Goal: Information Seeking & Learning: Find specific fact

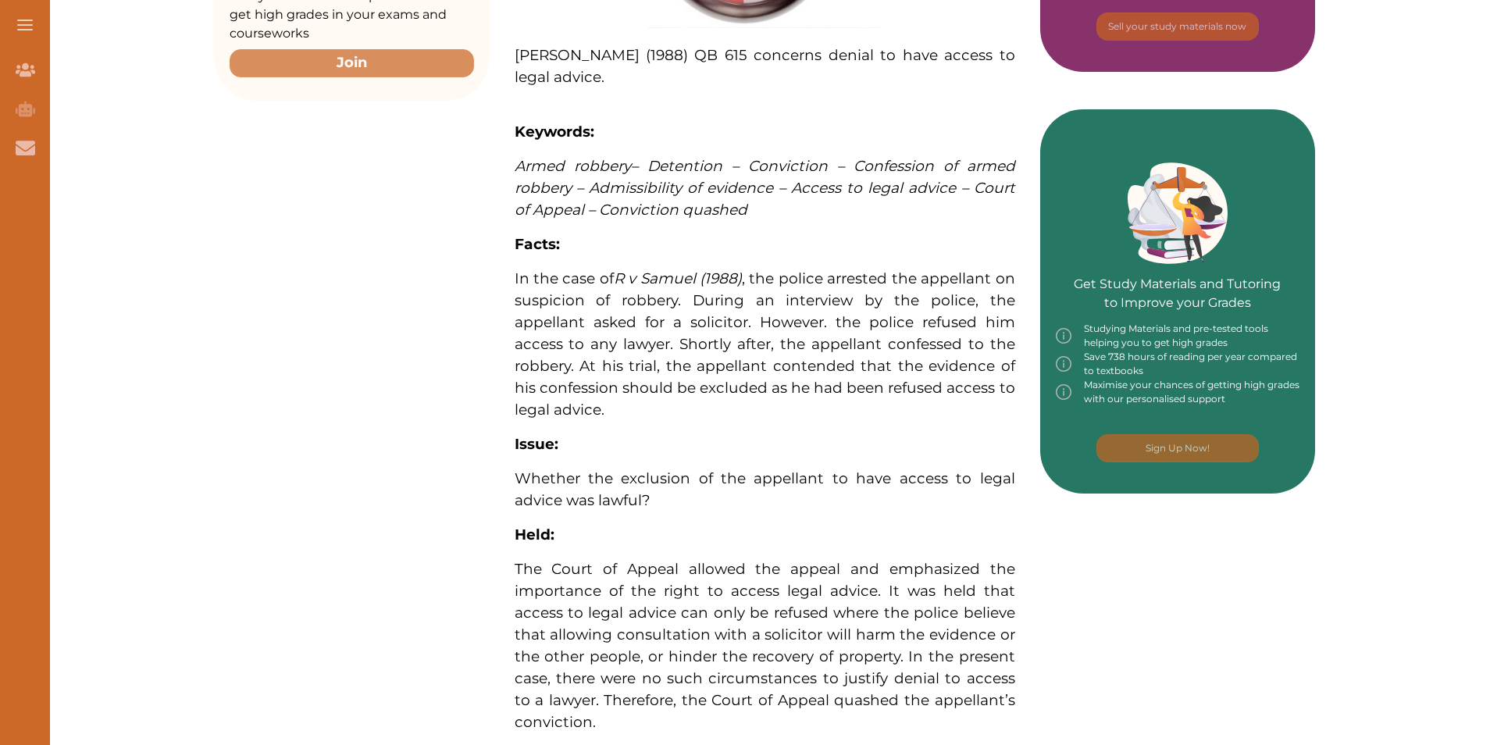
scroll to position [625, 0]
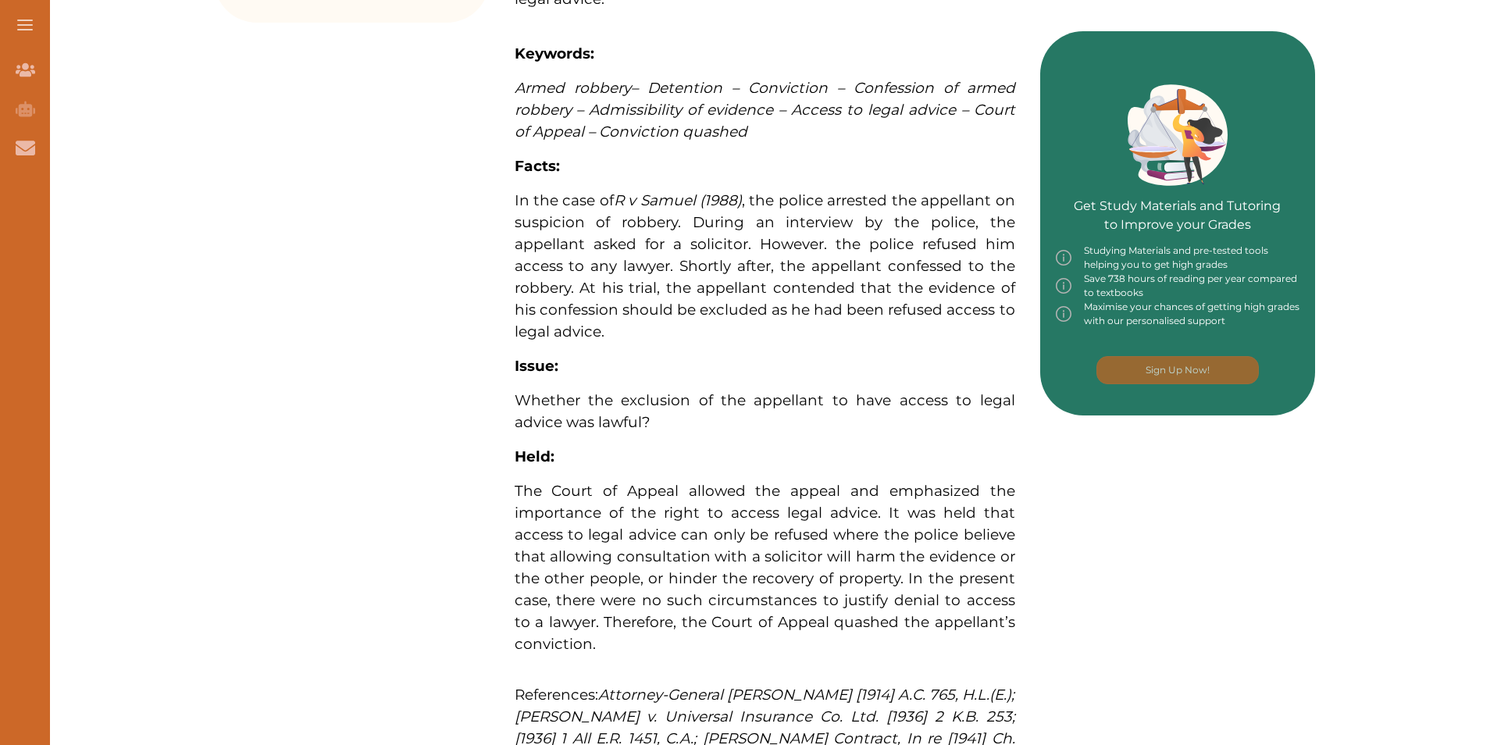
drag, startPoint x: 508, startPoint y: 205, endPoint x: 918, endPoint y: 217, distance: 410.2
click at [918, 217] on div "[PERSON_NAME] (1988) QB 615 concerns denial to have access to legal advice. Key…" at bounding box center [765, 252] width 551 height 1192
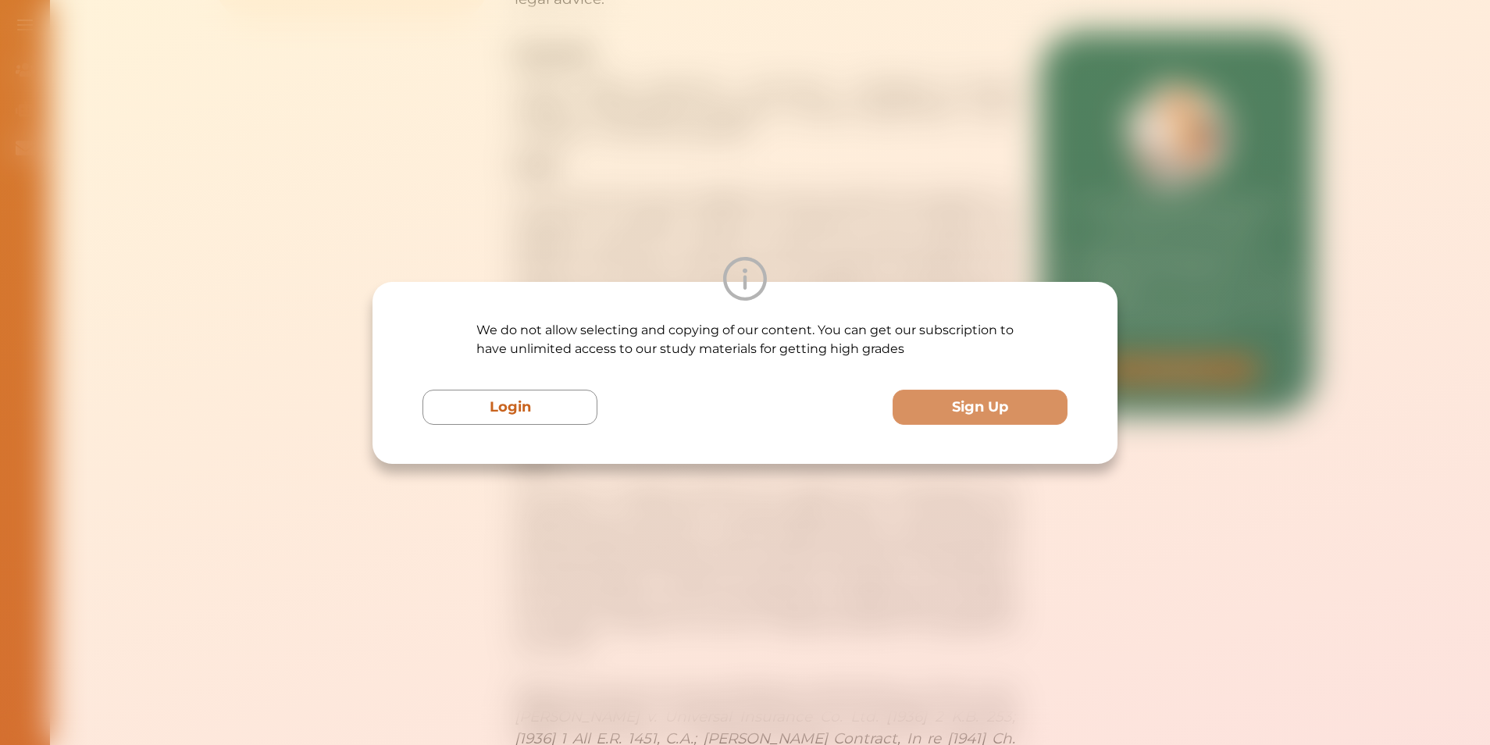
click at [576, 487] on div "We do not allow selecting and copying of our content. You can get our subscript…" at bounding box center [745, 372] width 1490 height 745
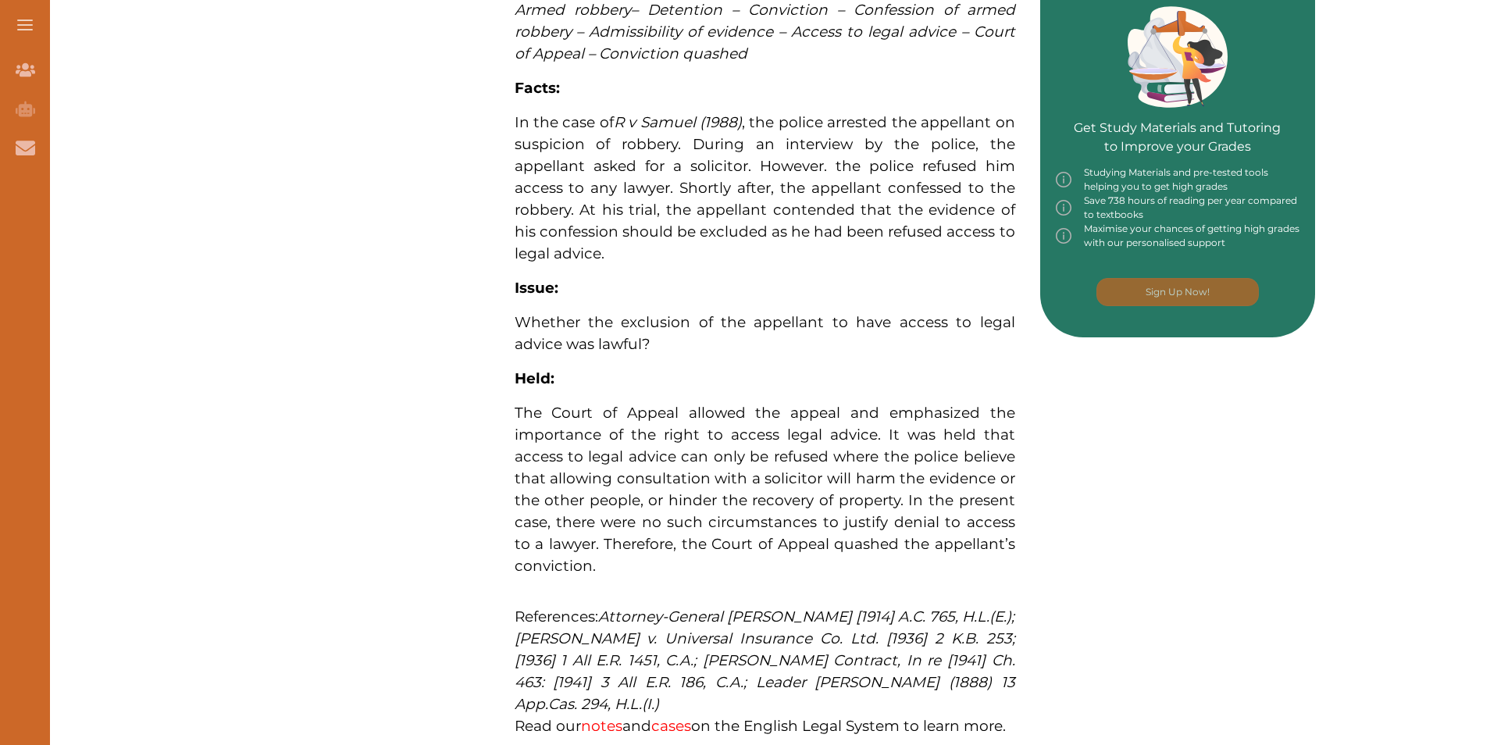
scroll to position [859, 0]
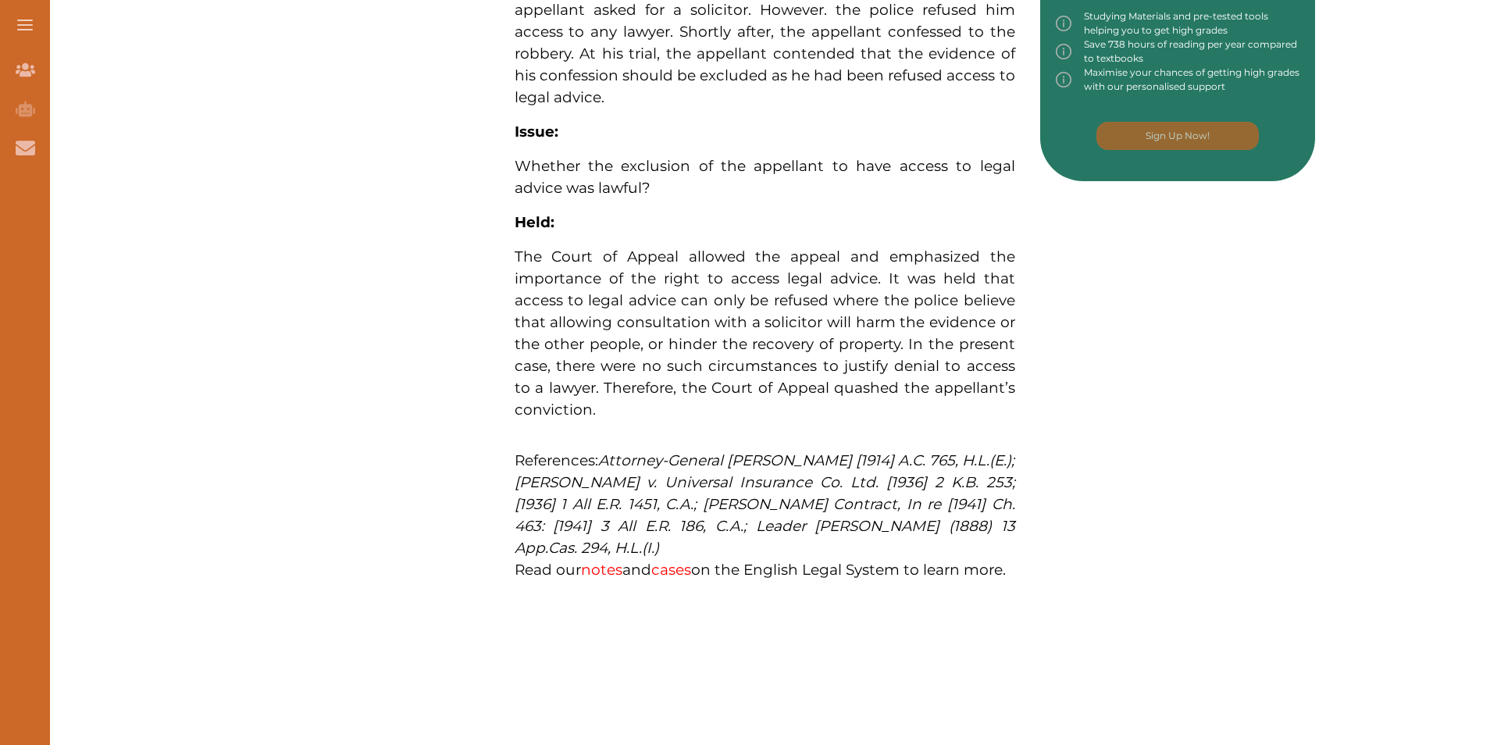
click at [683, 268] on p "The Court of Appeal allowed the appeal and emphasized the importance of the rig…" at bounding box center [765, 333] width 501 height 175
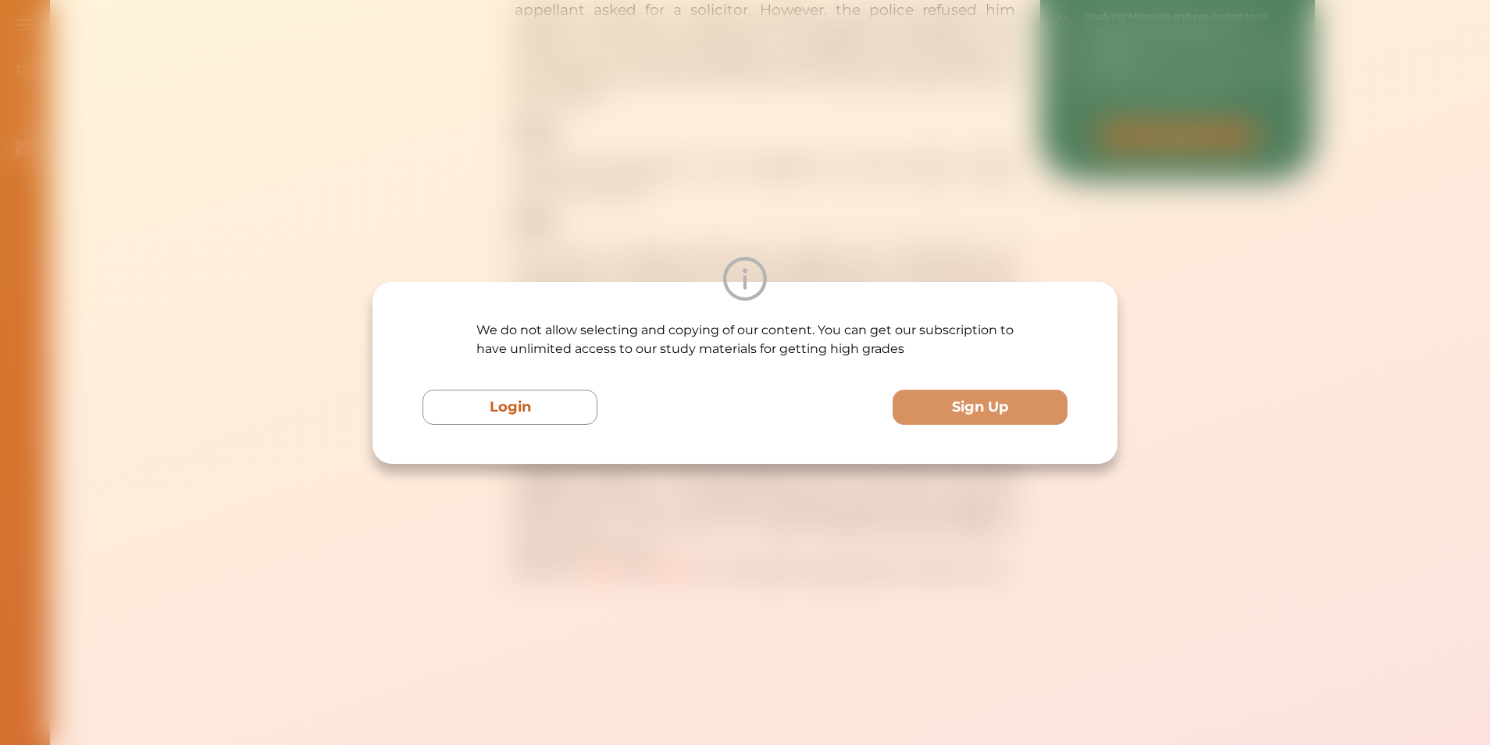
click at [1014, 250] on div "We do not allow selecting and copying of our content. You can get our subscript…" at bounding box center [745, 372] width 1490 height 745
